Goal: Transaction & Acquisition: Obtain resource

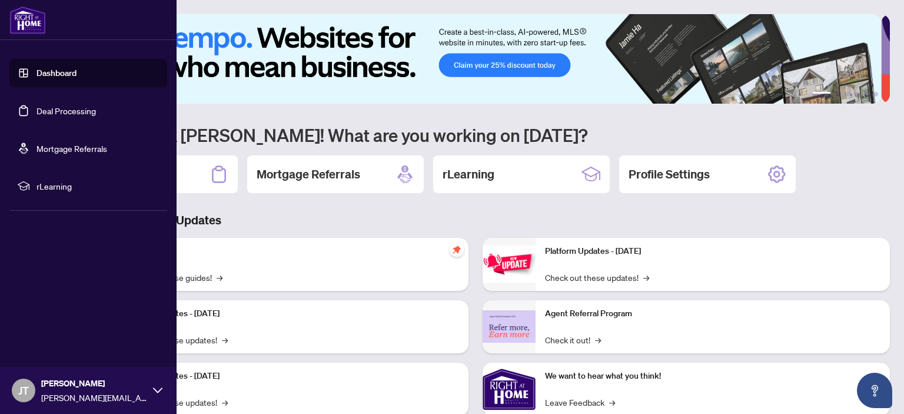
click at [44, 105] on link "Deal Processing" at bounding box center [65, 110] width 59 height 11
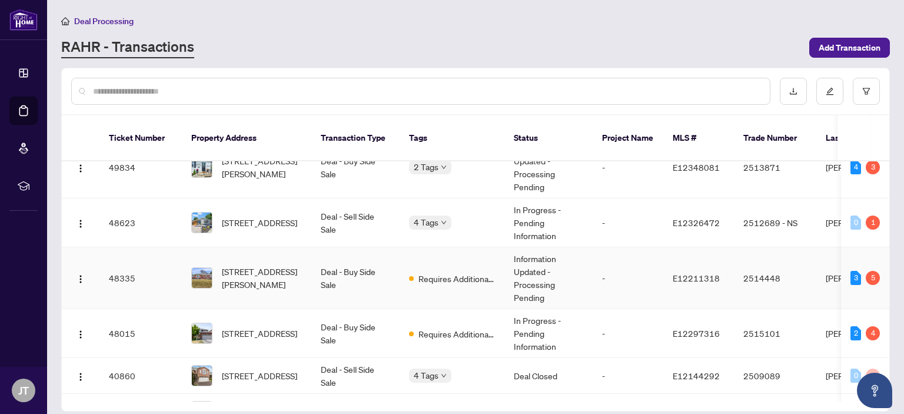
scroll to position [69, 0]
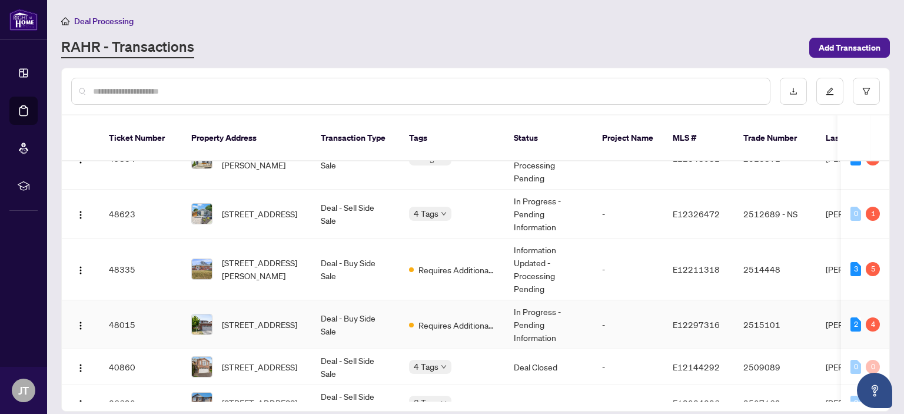
click at [244, 318] on span "109 Stagemaster Cres, Clarington, Ontario L1E 2X4, Canada" at bounding box center [259, 324] width 75 height 13
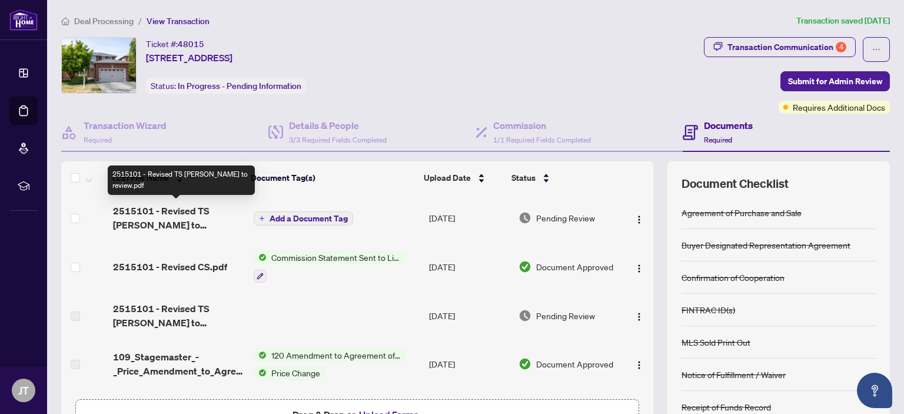
click at [161, 214] on span "2515101 - Revised TS Josh to review.pdf" at bounding box center [178, 218] width 131 height 28
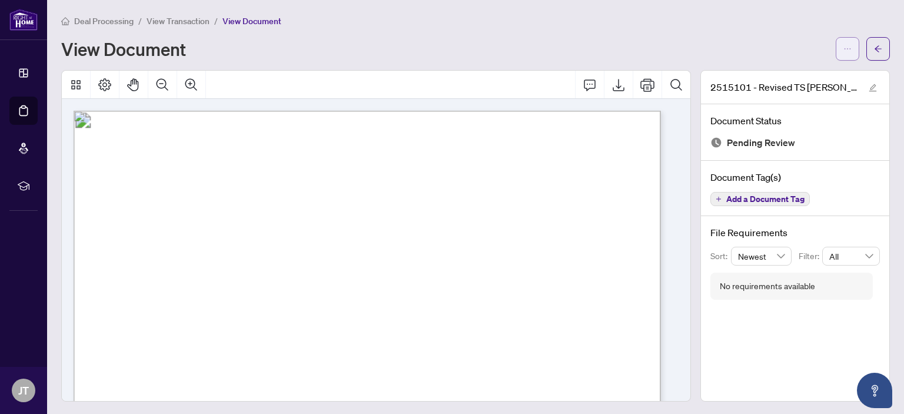
click at [843, 50] on icon "ellipsis" at bounding box center [847, 49] width 8 height 8
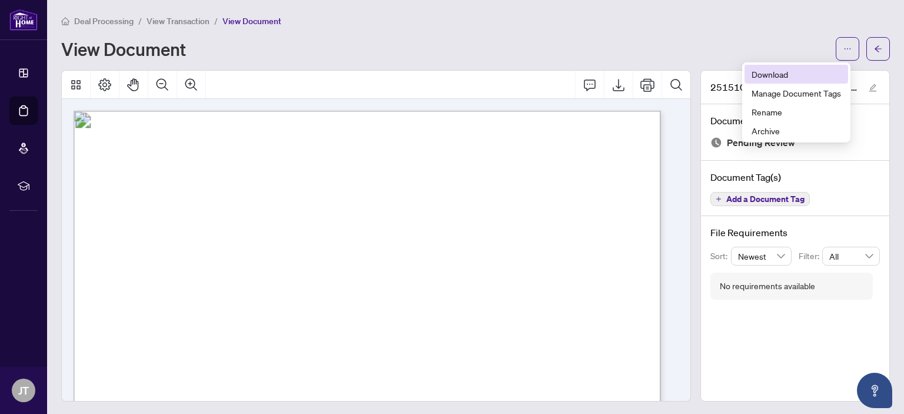
click at [786, 76] on span "Download" at bounding box center [795, 74] width 89 height 13
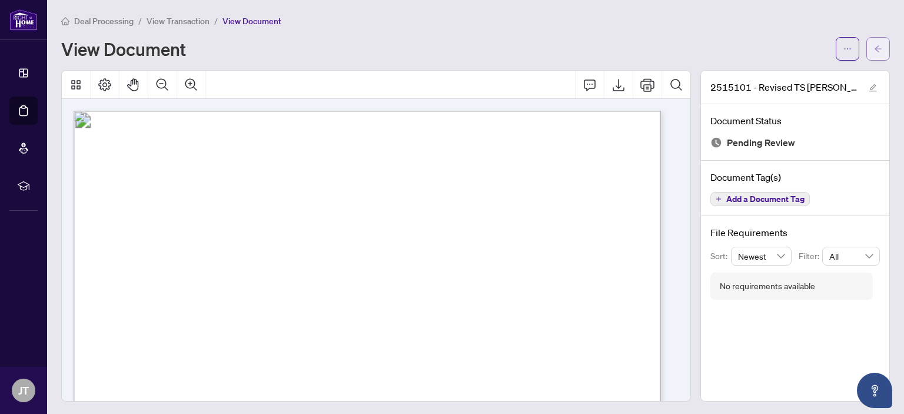
click at [874, 42] on span "button" at bounding box center [878, 48] width 8 height 19
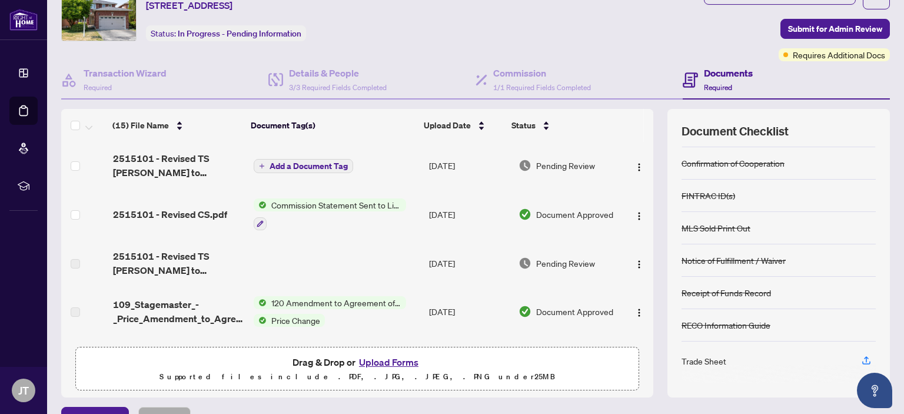
scroll to position [78, 0]
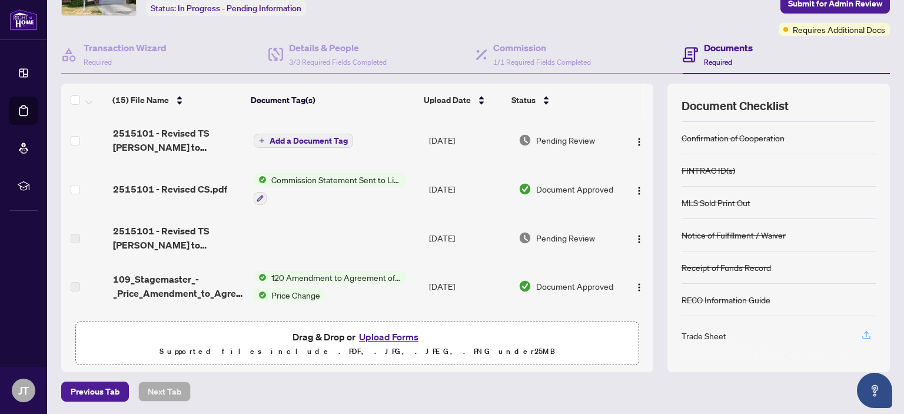
click at [861, 331] on icon "button" at bounding box center [866, 335] width 11 height 11
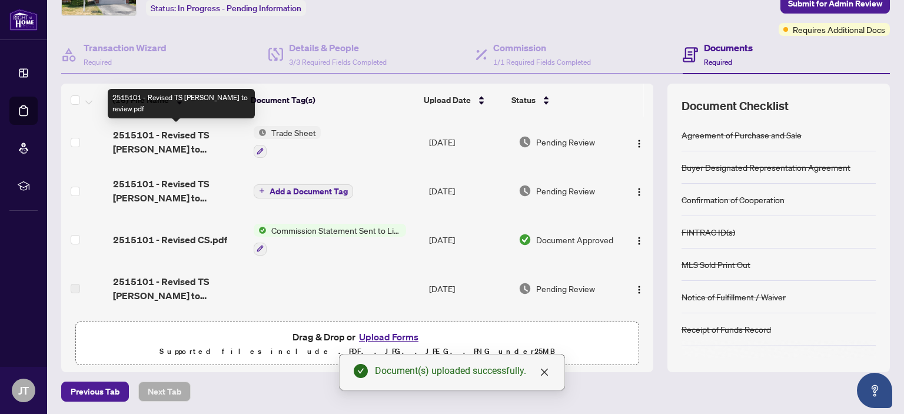
click at [198, 137] on span "2515101 - Revised TS Josh to review.pdf" at bounding box center [178, 142] width 131 height 28
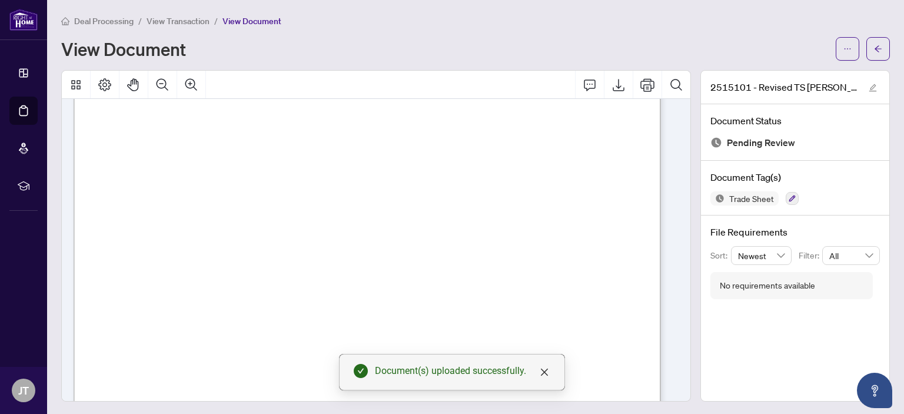
scroll to position [372, 0]
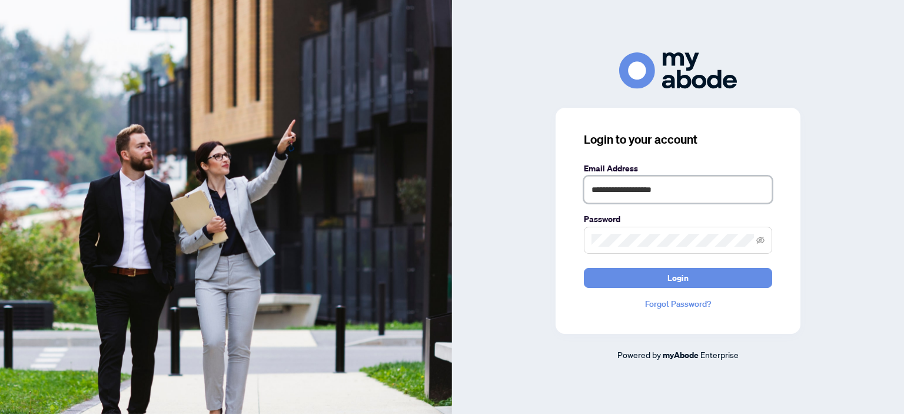
click at [662, 187] on input "**********" at bounding box center [678, 189] width 188 height 27
type input "**********"
click at [740, 282] on button "Login" at bounding box center [678, 278] width 188 height 20
